Goal: Task Accomplishment & Management: Complete application form

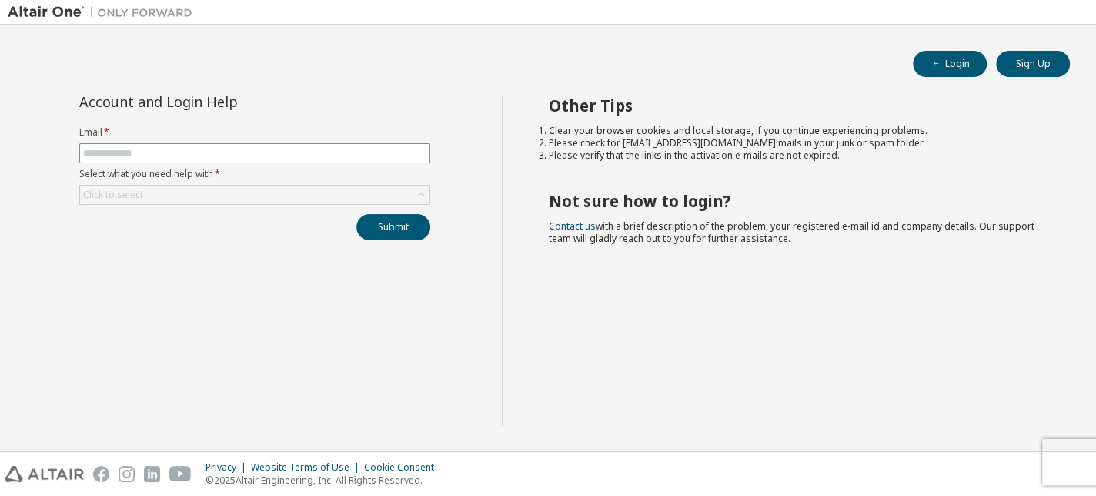
drag, startPoint x: 196, startPoint y: 138, endPoint x: 195, endPoint y: 149, distance: 11.6
click at [196, 138] on label "Email *" at bounding box center [254, 132] width 351 height 12
click at [202, 152] on input "text" at bounding box center [254, 153] width 343 height 12
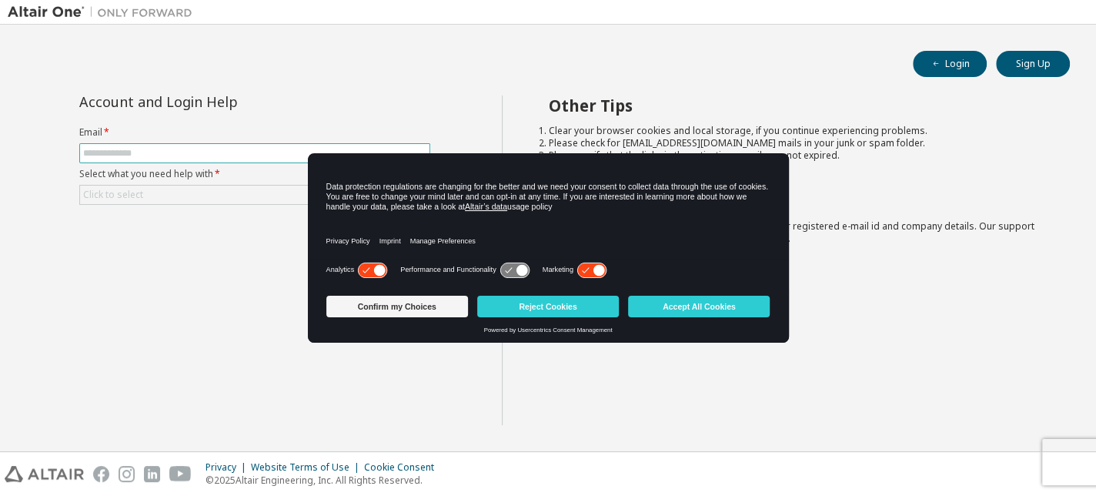
click at [259, 143] on span at bounding box center [254, 153] width 351 height 20
click at [252, 154] on input "text" at bounding box center [254, 153] width 343 height 12
click at [427, 72] on div "Login Sign Up" at bounding box center [548, 64] width 1044 height 26
click at [356, 72] on div "Login Sign Up" at bounding box center [548, 64] width 1044 height 26
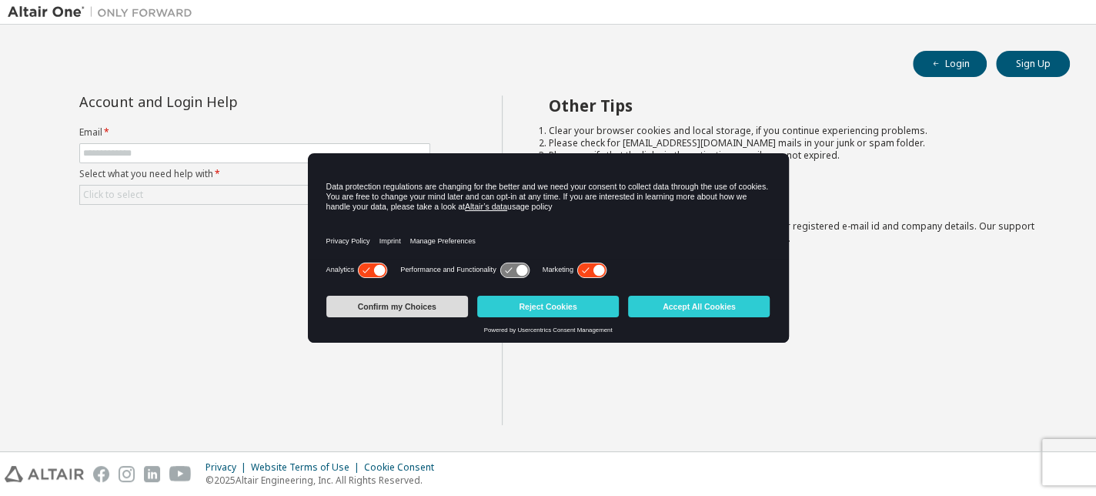
click at [409, 302] on button "Confirm my Choices" at bounding box center [397, 307] width 142 height 22
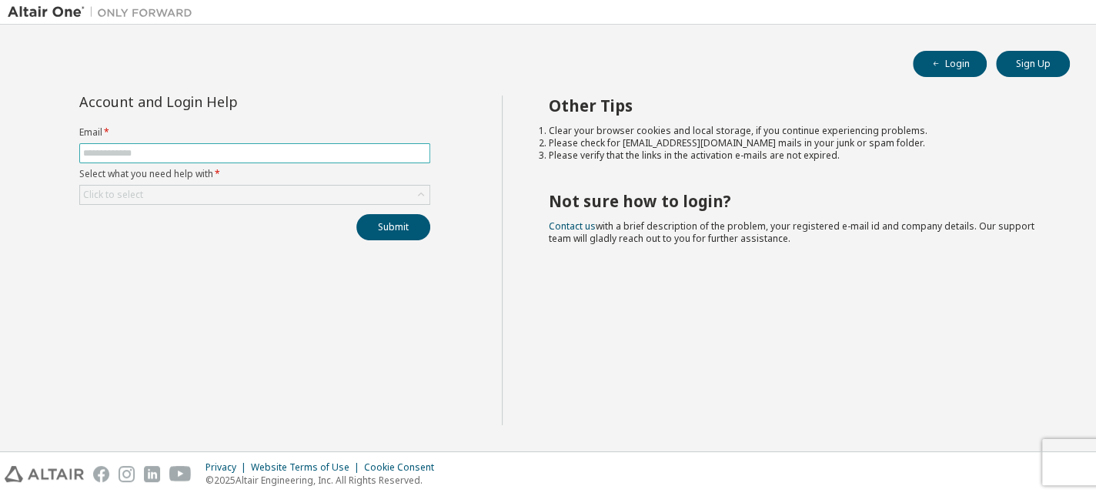
click at [221, 161] on span at bounding box center [254, 153] width 351 height 20
